Goal: Task Accomplishment & Management: Complete application form

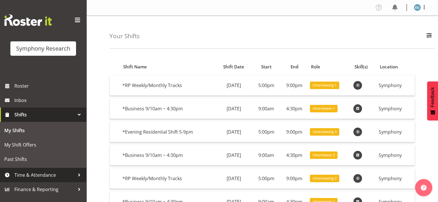
click at [51, 176] on span "Time & Attendance" at bounding box center [44, 175] width 60 height 9
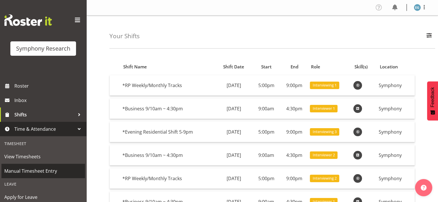
click at [41, 171] on span "Manual Timesheet Entry" at bounding box center [43, 171] width 78 height 9
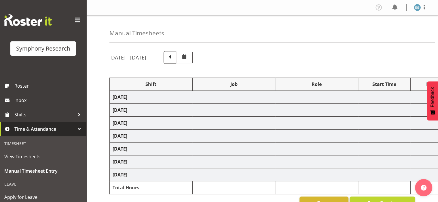
select select "26078"
select select "10587"
select select "26078"
select select "10587"
select select "26078"
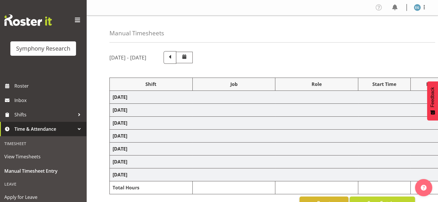
select select "10587"
select select "26078"
select select "10587"
select select "48116"
select select "10242"
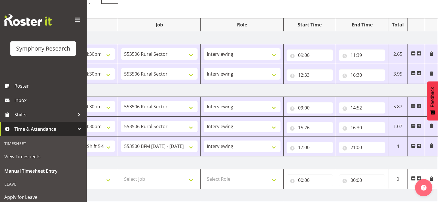
scroll to position [58, 0]
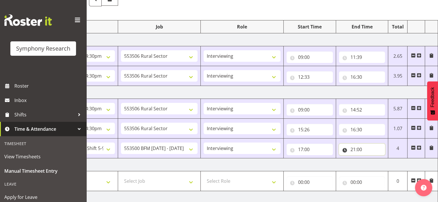
click at [356, 148] on input "21:00" at bounding box center [362, 150] width 46 height 12
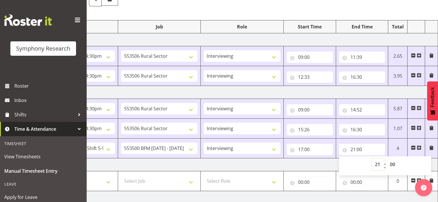
click at [377, 162] on select "00 01 02 03 04 05 06 07 08 09 10 11 12 13 14 15 16 17 18 19 20 21 22 23" at bounding box center [378, 165] width 13 height 12
select select "19"
click at [372, 159] on select "00 01 02 03 04 05 06 07 08 09 10 11 12 13 14 15 16 17 18 19 20 21 22 23" at bounding box center [378, 165] width 13 height 12
type input "19:00"
click at [392, 163] on select "00 01 02 03 04 05 06 07 08 09 10 11 12 13 14 15 16 17 18 19 20 21 22 23 24 25 2…" at bounding box center [393, 165] width 13 height 12
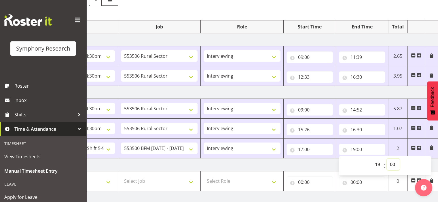
select select "35"
click at [387, 159] on select "00 01 02 03 04 05 06 07 08 09 10 11 12 13 14 15 16 17 18 19 20 21 22 23 24 25 2…" at bounding box center [393, 165] width 13 height 12
type input "19:35"
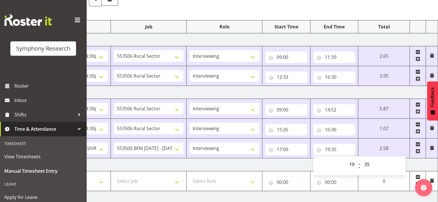
click at [392, 88] on td "[DATE]" at bounding box center [236, 92] width 403 height 13
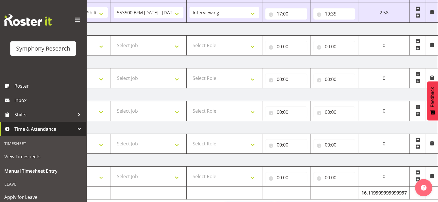
scroll to position [213, 0]
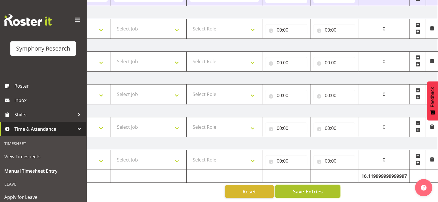
click at [304, 188] on span "Save Entries" at bounding box center [307, 191] width 30 height 7
